Goal: Transaction & Acquisition: Purchase product/service

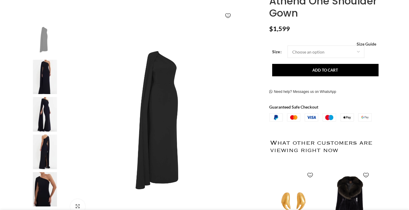
click at [46, 110] on img at bounding box center [45, 114] width 36 height 35
click at [47, 109] on img at bounding box center [45, 114] width 36 height 35
click at [47, 75] on img at bounding box center [45, 77] width 36 height 35
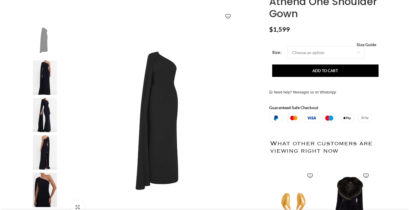
click at [51, 121] on img "3 / 5" at bounding box center [45, 115] width 36 height 35
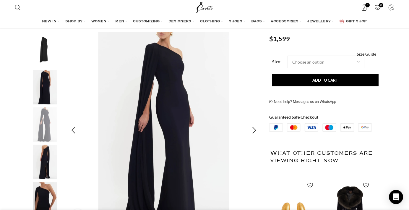
scroll to position [86, 0]
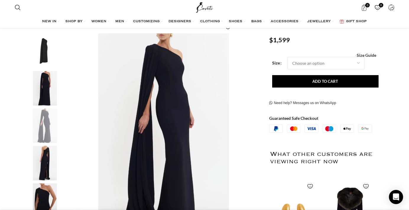
click at [50, 161] on img "4 / 5" at bounding box center [45, 163] width 36 height 35
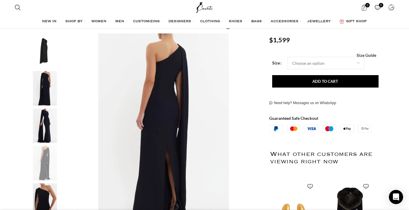
scroll to position [0, 62]
click at [45, 58] on img "1 / 5" at bounding box center [45, 50] width 36 height 35
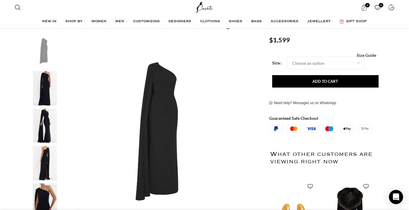
click at [45, 86] on img "2 / 5" at bounding box center [45, 88] width 36 height 35
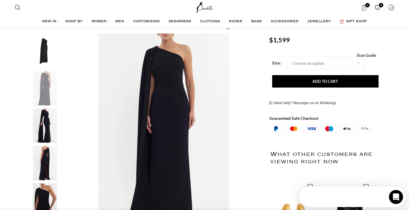
scroll to position [0, 0]
click at [303, 62] on select "Choose an option 4 UK 6 UK 8 [GEOGRAPHIC_DATA] 10 [GEOGRAPHIC_DATA] 12 [GEOGRAP…" at bounding box center [325, 63] width 77 height 12
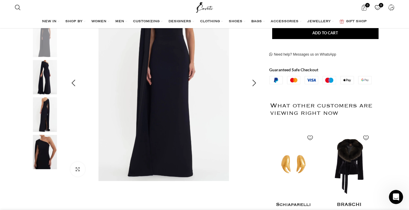
scroll to position [134, 0]
click at [51, 118] on img "4 / 5" at bounding box center [45, 114] width 36 height 35
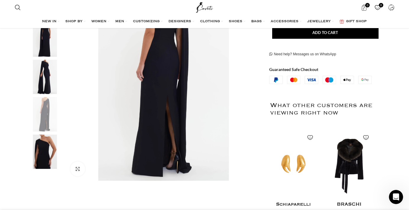
click at [45, 81] on img "3 / 5" at bounding box center [45, 77] width 36 height 35
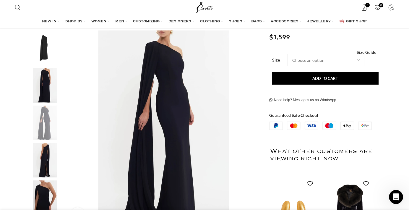
scroll to position [0, 124]
click at [45, 188] on img "5 / 5" at bounding box center [45, 197] width 36 height 35
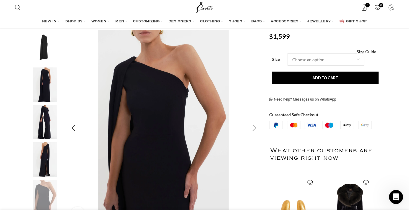
scroll to position [79, 0]
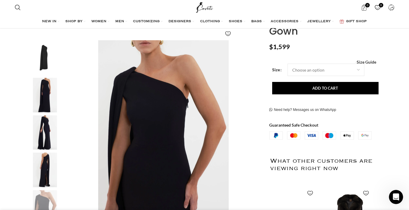
click at [45, 57] on img "1 / 5" at bounding box center [45, 57] width 36 height 35
